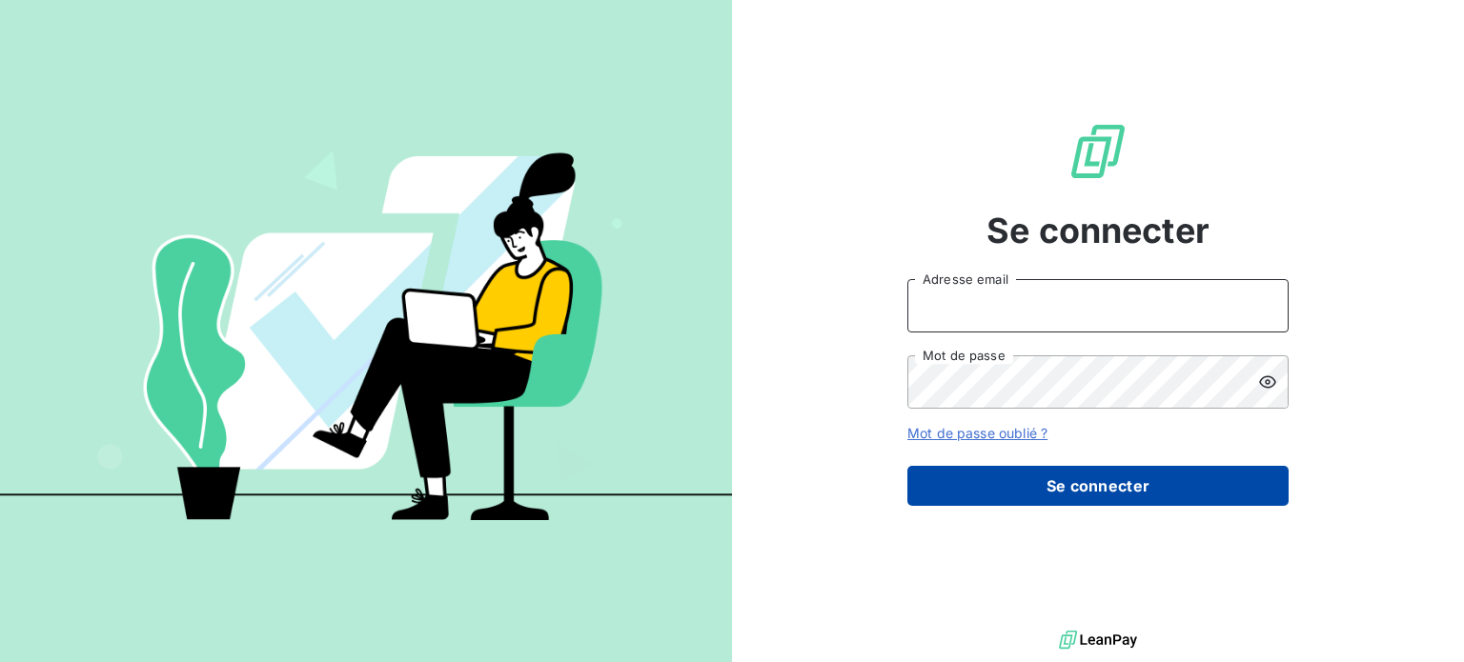
type input "[PERSON_NAME][EMAIL_ADDRESS][DOMAIN_NAME]"
click at [1080, 484] on button "Se connecter" at bounding box center [1097, 486] width 381 height 40
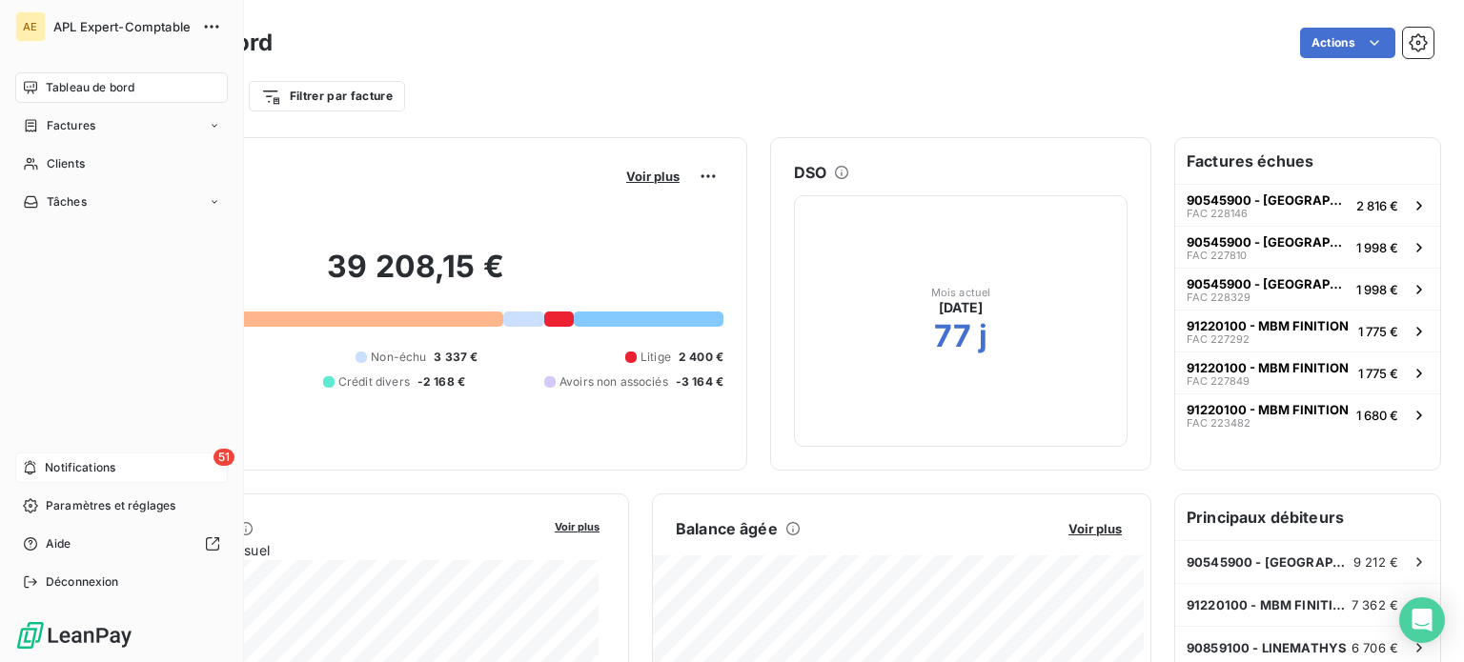
click at [88, 468] on span "Notifications" at bounding box center [80, 467] width 71 height 17
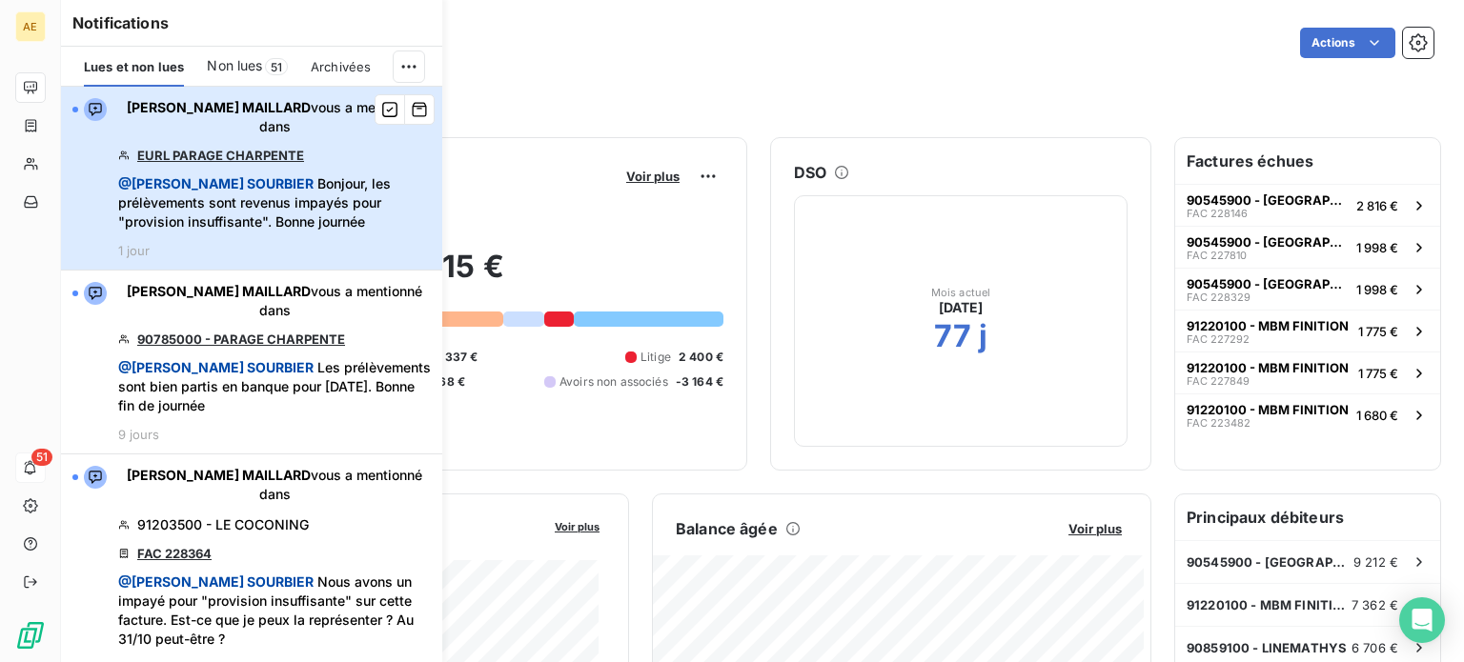
click at [237, 222] on span "@ [PERSON_NAME] Bonjour, les prélèvements sont revenus impayés pour "provision …" at bounding box center [274, 202] width 313 height 57
